Goal: Information Seeking & Learning: Learn about a topic

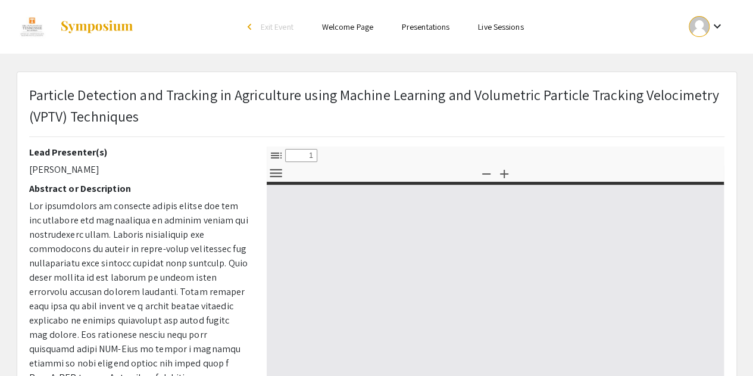
type input "0"
select select "custom"
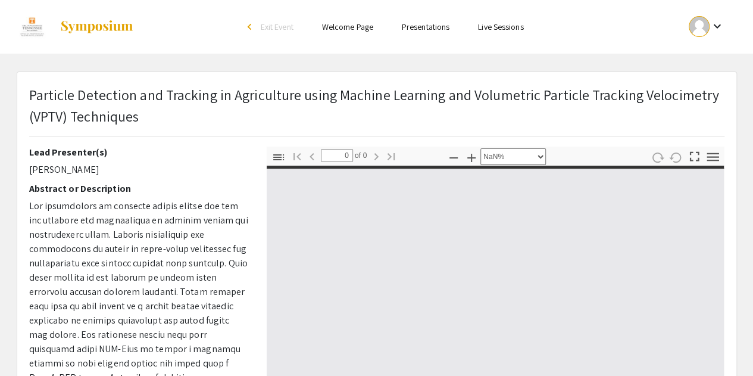
type input "1"
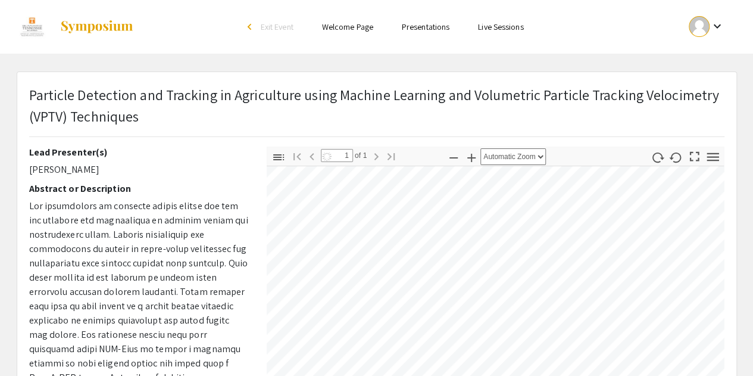
select select "page-fit"
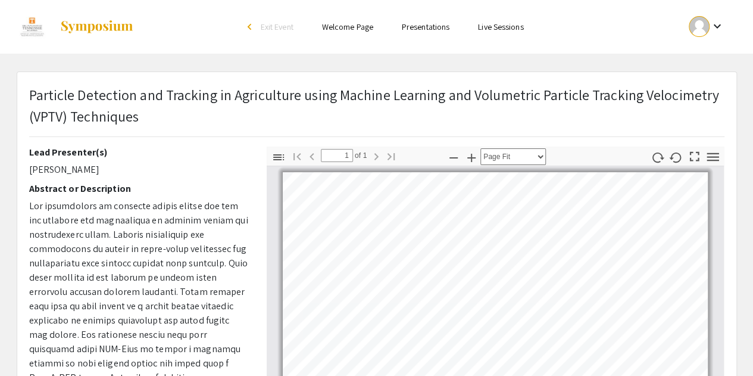
click at [336, 26] on link "Welcome Page" at bounding box center [347, 26] width 51 height 11
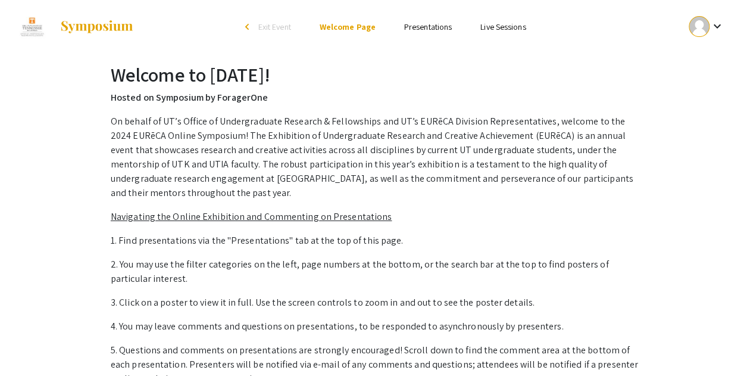
click at [259, 27] on span "Exit Event" at bounding box center [274, 26] width 33 height 11
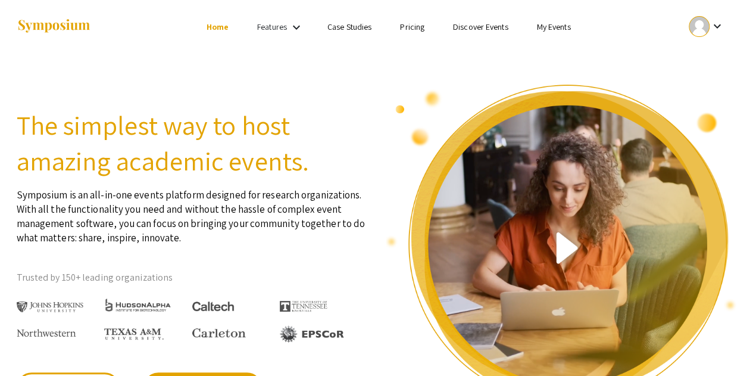
click at [473, 30] on link "Discover Events" at bounding box center [480, 26] width 55 height 11
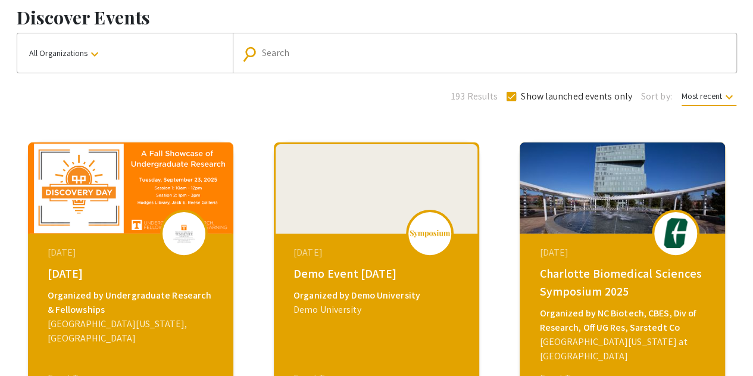
scroll to position [131, 0]
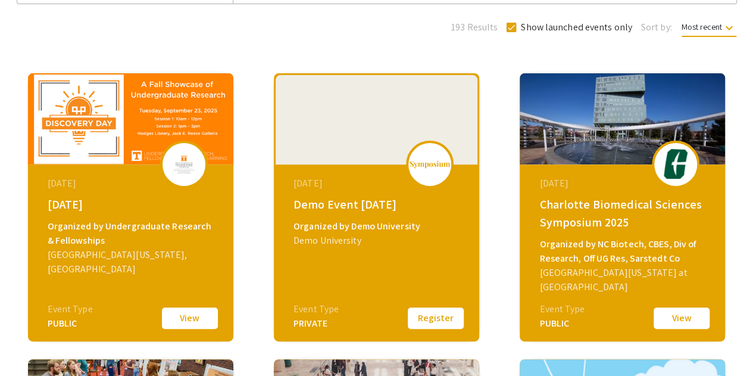
click at [168, 174] on img at bounding box center [184, 164] width 36 height 30
click at [189, 322] on button "View" at bounding box center [190, 317] width 60 height 25
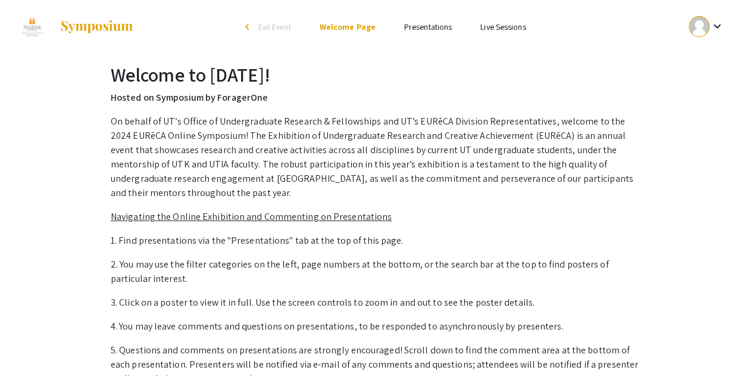
click at [416, 22] on link "Presentations" at bounding box center [428, 26] width 48 height 11
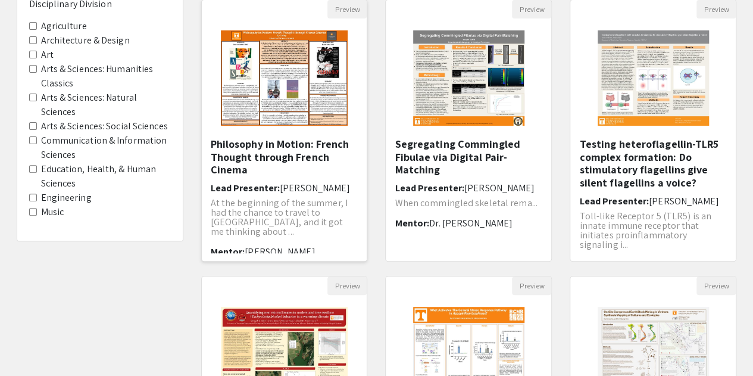
scroll to position [136, 0]
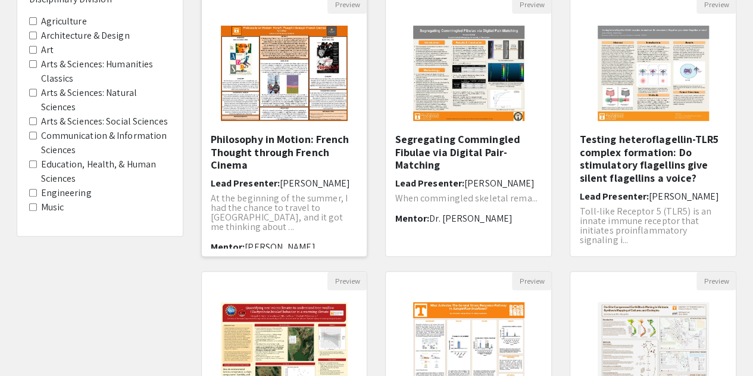
click at [310, 190] on div "Philosophy in Motion: French Thought through French Cinema Lead Presenter: Ty C…" at bounding box center [285, 190] width 148 height 115
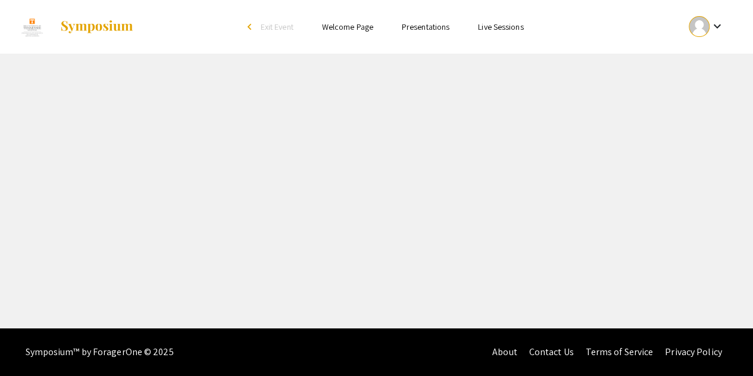
select select "custom"
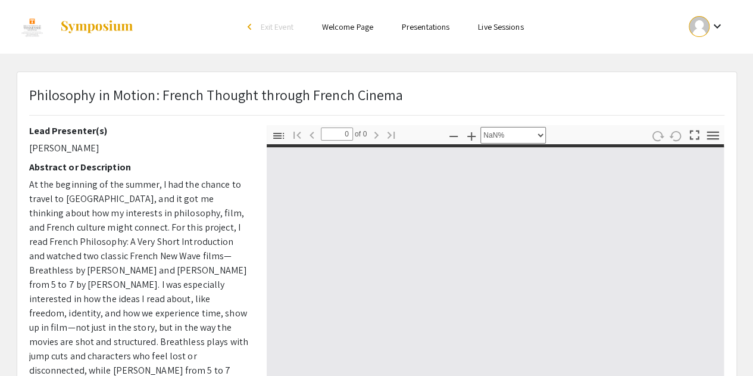
type input "1"
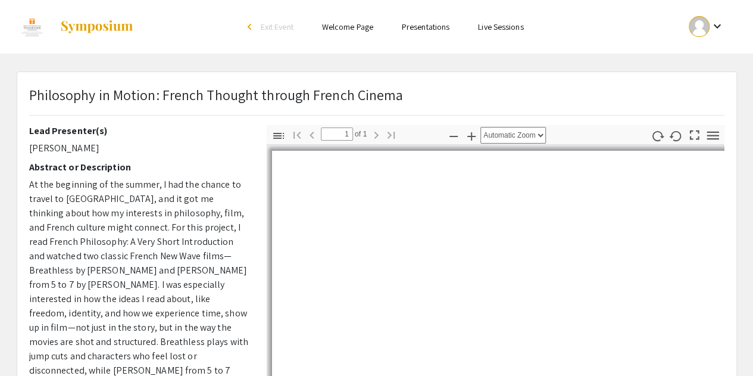
scroll to position [413, 0]
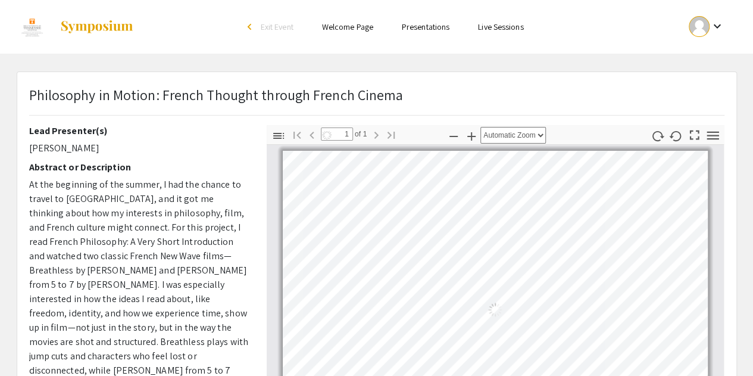
select select "auto"
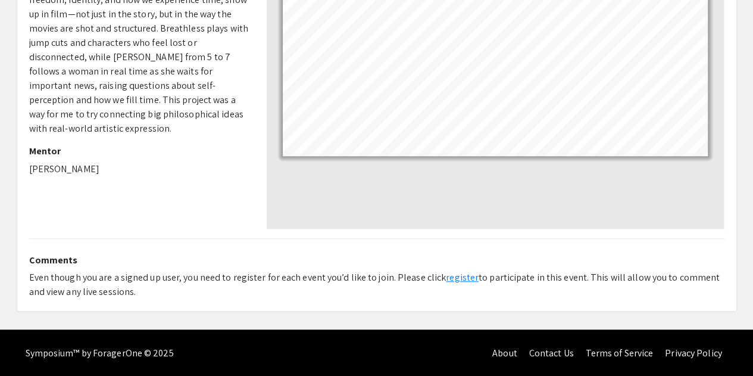
click at [455, 274] on link "register" at bounding box center [462, 277] width 33 height 12
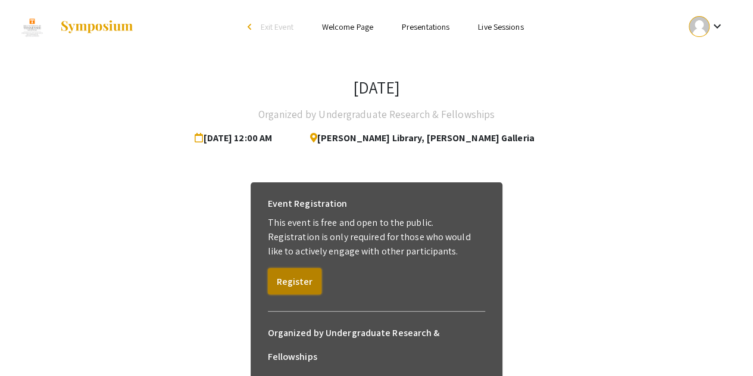
click at [278, 282] on button "Register" at bounding box center [295, 281] width 54 height 26
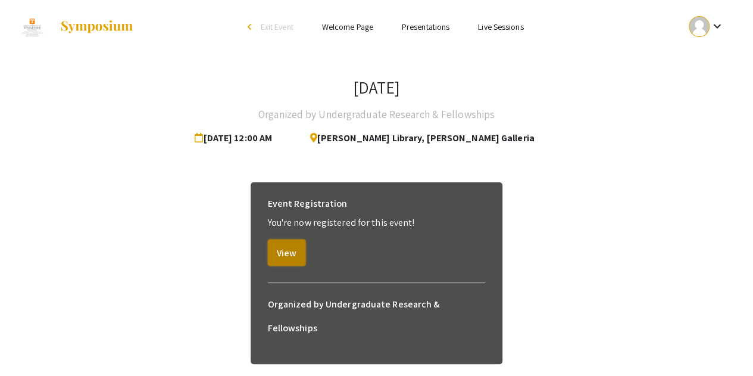
click at [288, 251] on button "View" at bounding box center [286, 252] width 37 height 26
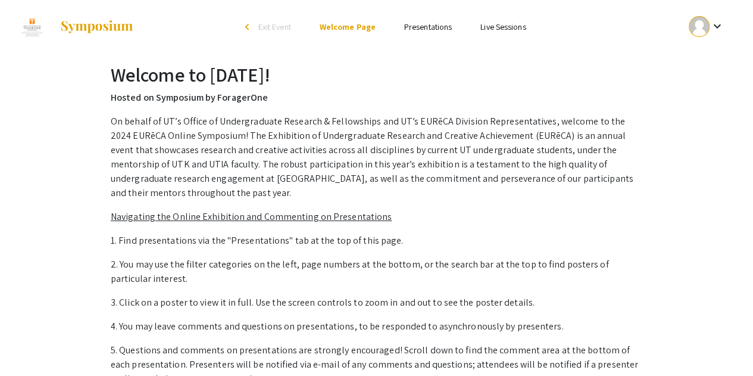
click at [427, 36] on ul "Skip navigation arrow_back_ios Exit Event Welcome Page Presentations Live Sessi…" at bounding box center [376, 27] width 237 height 54
click at [429, 29] on link "Presentations" at bounding box center [428, 26] width 48 height 11
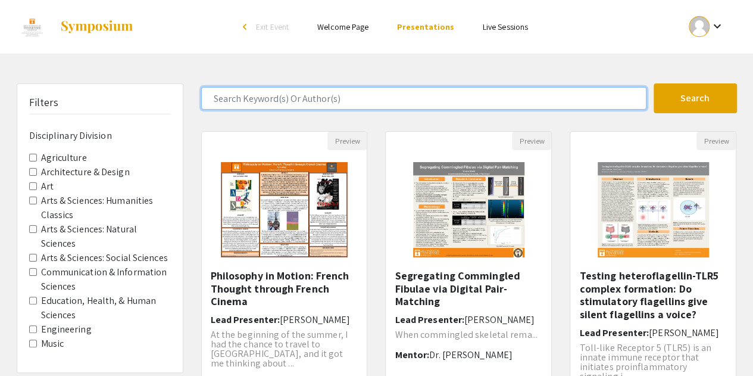
click at [324, 92] on input "Search Keyword(s) Or Author(s)" at bounding box center [423, 98] width 445 height 23
type input "koushik"
click at [653, 83] on button "Search" at bounding box center [694, 98] width 83 height 30
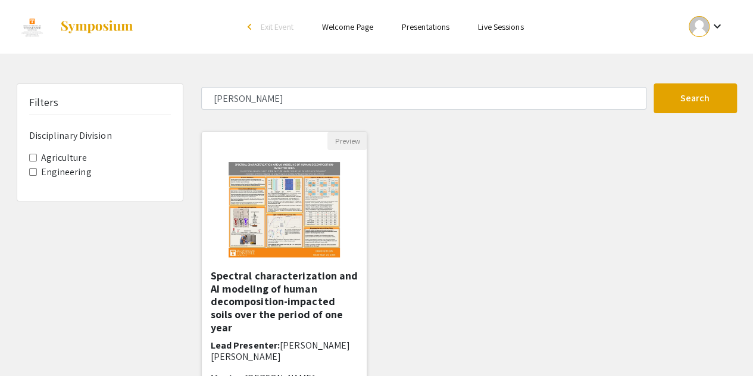
click at [298, 280] on h5 "Spectral characterization and AI modeling of human decomposition-impacted soils…" at bounding box center [285, 301] width 148 height 64
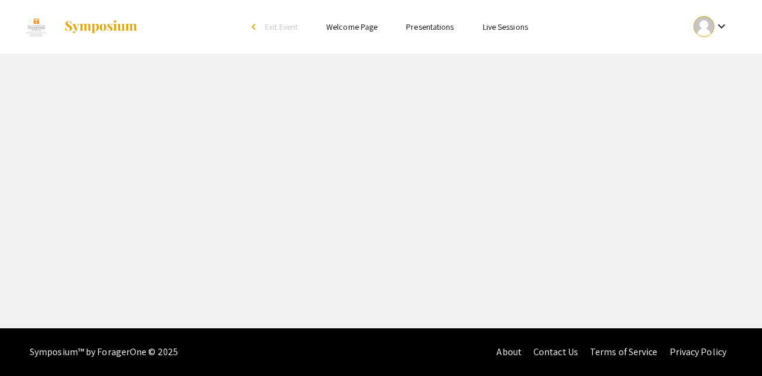
select select "custom"
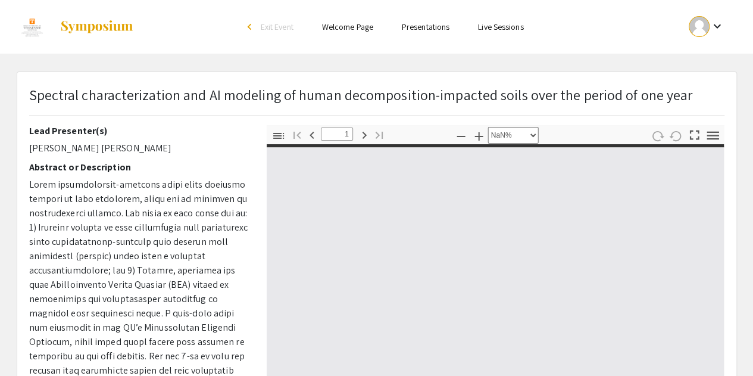
type input "0"
select select "custom"
type input "1"
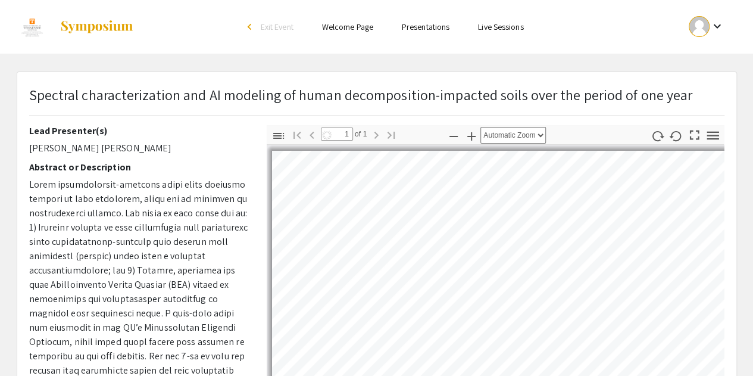
select select "custom"
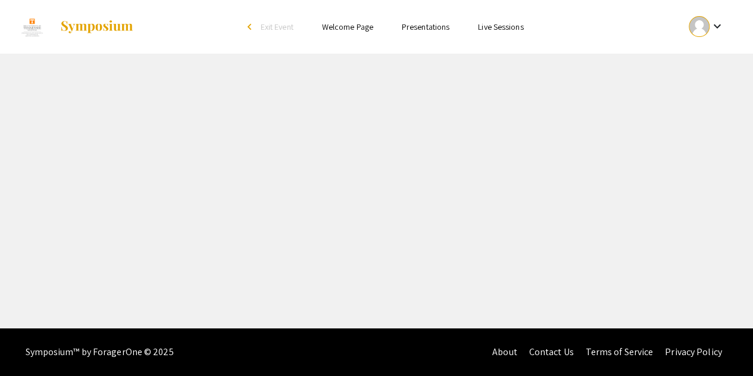
select select "custom"
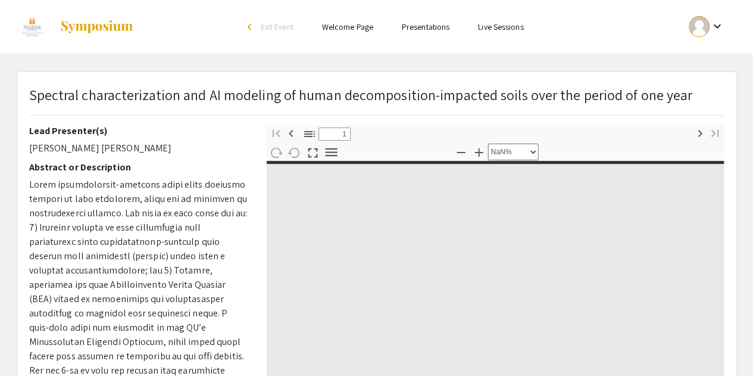
type input "0"
select select "custom"
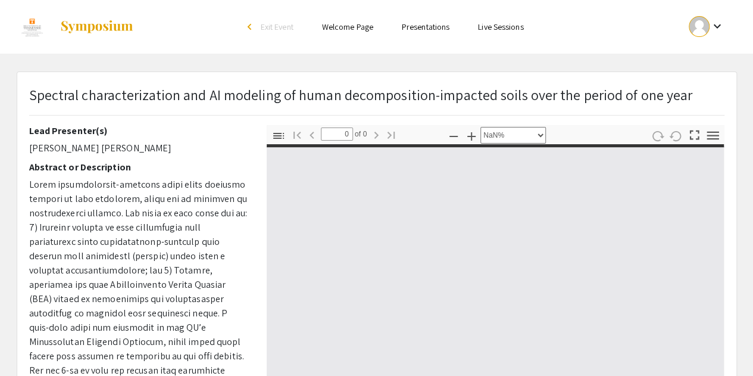
type input "1"
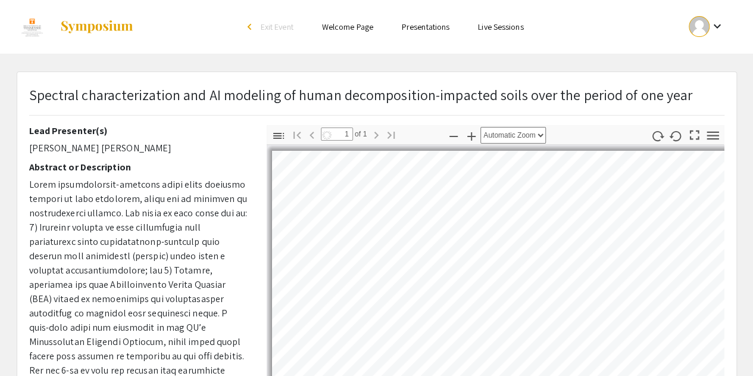
select select "custom"
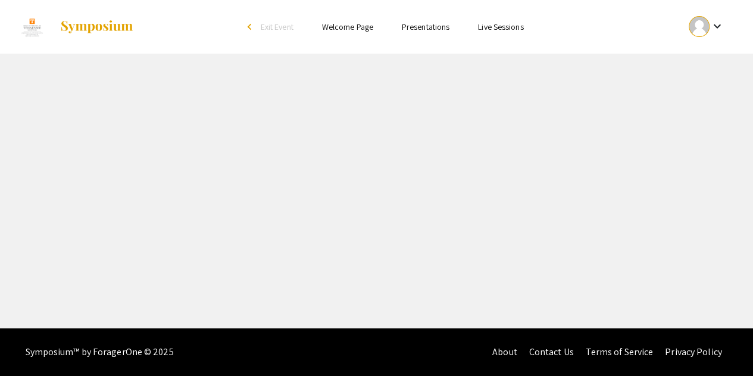
select select "custom"
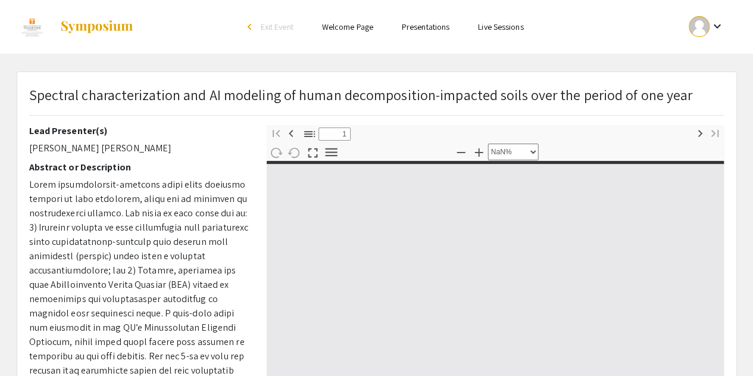
type input "0"
select select "custom"
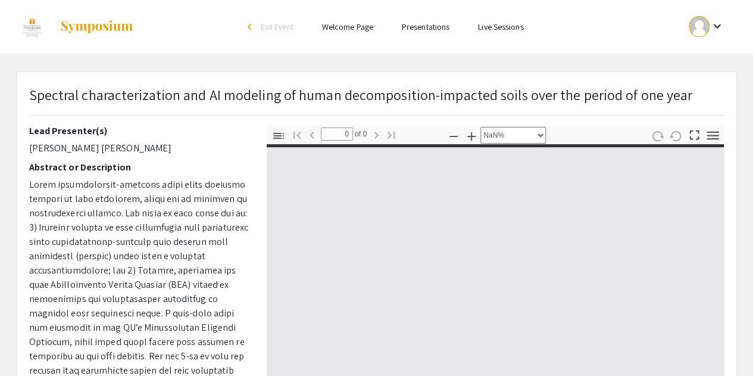
type input "1"
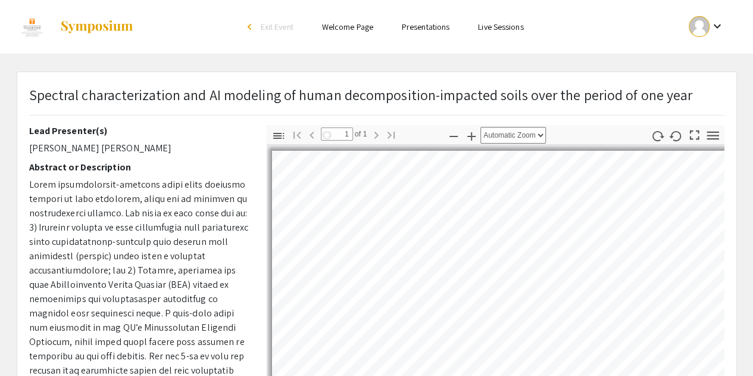
select select "custom"
